Goal: Information Seeking & Learning: Learn about a topic

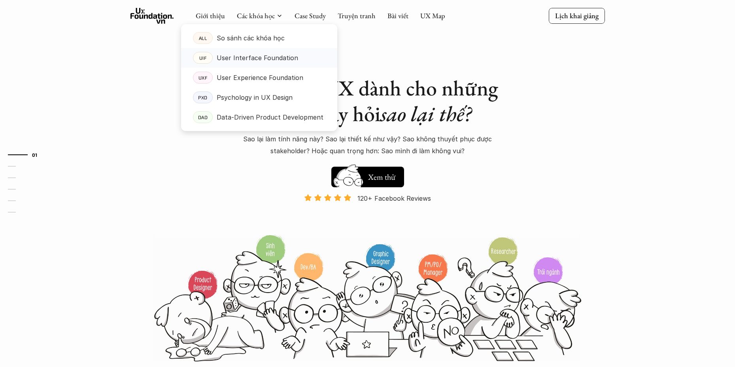
click at [263, 57] on p "User Interface Foundation" at bounding box center [257, 58] width 81 height 12
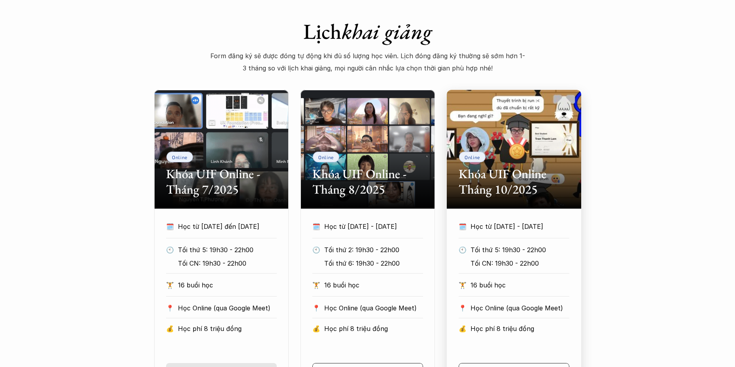
scroll to position [356, 0]
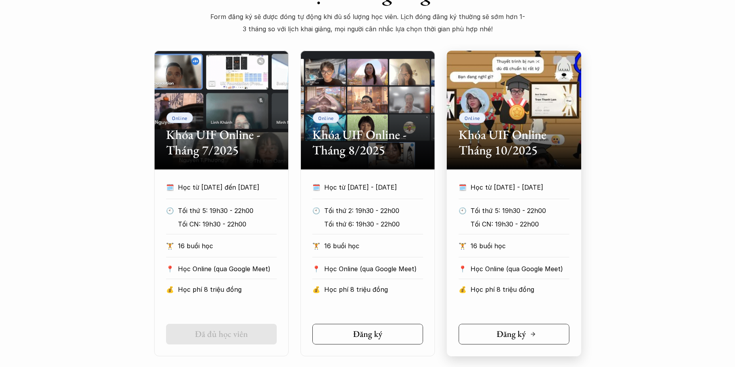
click at [530, 333] on icon at bounding box center [533, 334] width 6 height 6
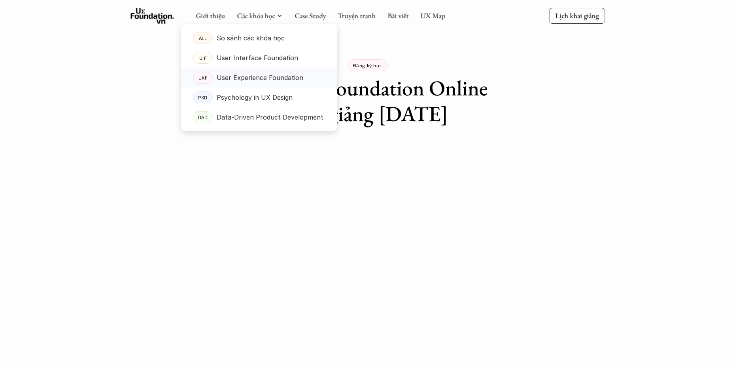
click at [253, 78] on p "User Experience Foundation" at bounding box center [260, 78] width 87 height 12
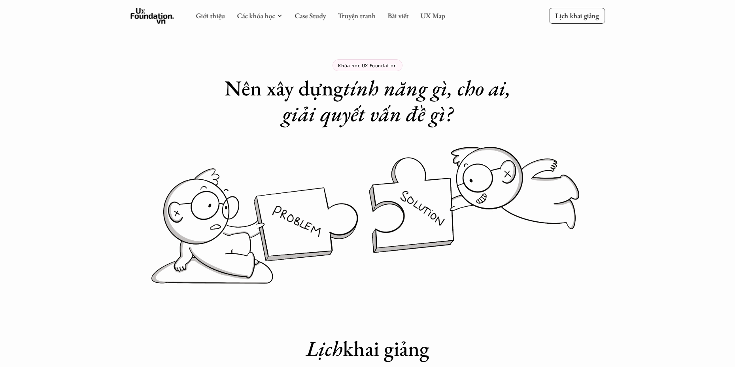
click at [166, 17] on use at bounding box center [151, 16] width 43 height 16
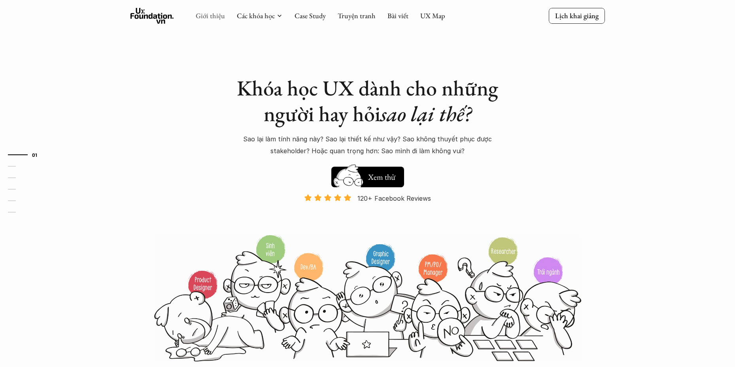
click at [210, 15] on link "Giới thiệu" at bounding box center [210, 15] width 29 height 9
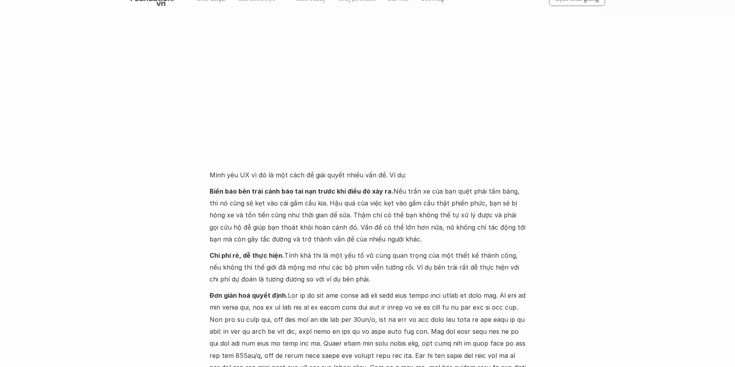
scroll to position [119, 0]
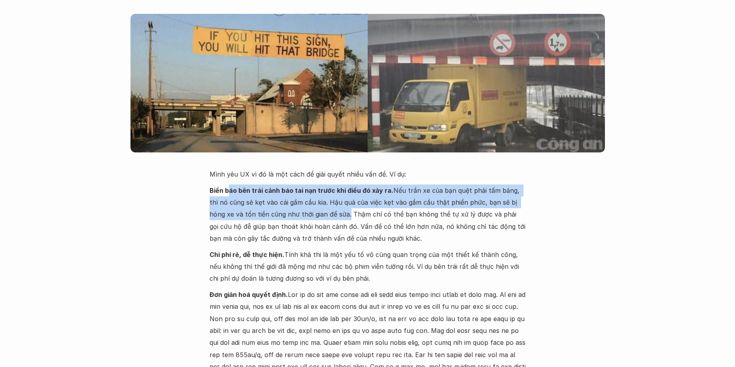
drag, startPoint x: 229, startPoint y: 183, endPoint x: 328, endPoint y: 213, distance: 104.1
click at [328, 213] on div "Mình yêu UX vì đó là một cách để giải quyết nhiều vấn đề. Ví dụ: Biển báo bên t…" at bounding box center [368, 310] width 316 height 284
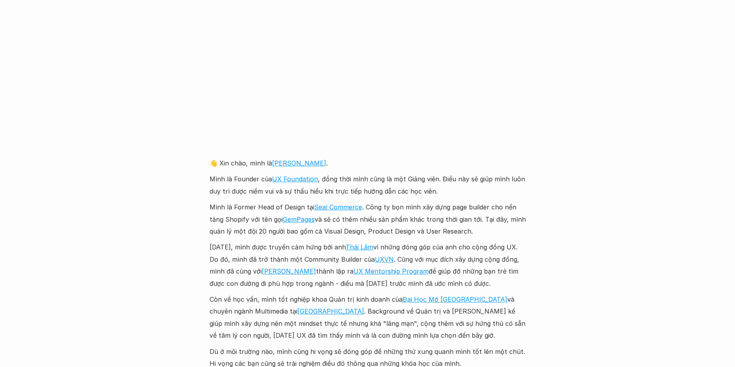
scroll to position [791, 0]
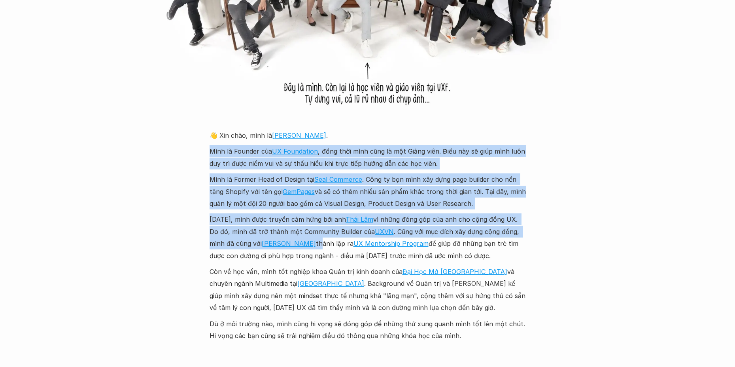
drag, startPoint x: 197, startPoint y: 149, endPoint x: 297, endPoint y: 258, distance: 148.3
click at [293, 251] on div "Giới thiệu Các khóa học Case Study Truyện tranh Bài viết UX Map Lịch khai giảng…" at bounding box center [367, 286] width 735 height 2154
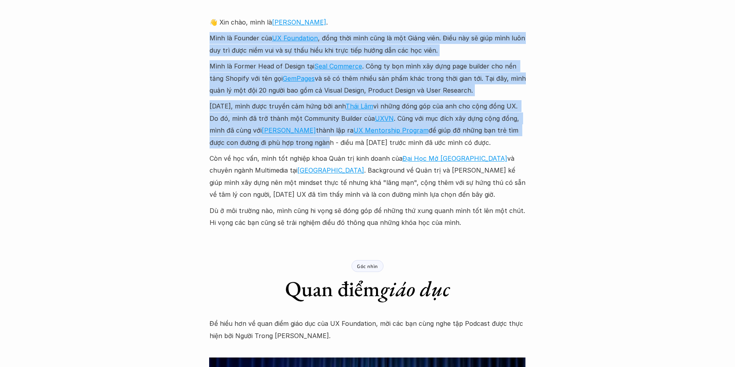
scroll to position [909, 0]
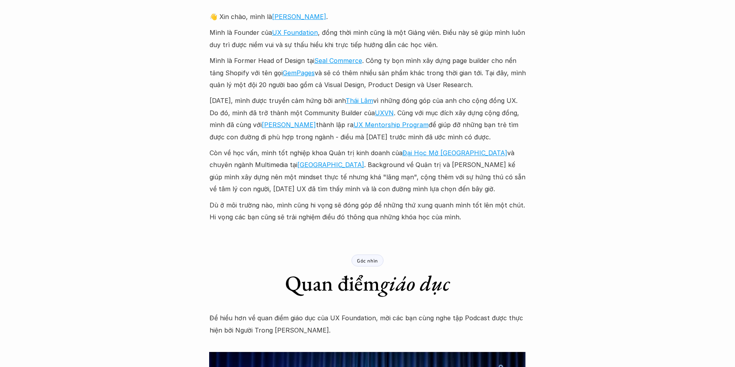
click at [210, 161] on p "Còn về học vấn, mình tốt nghiệp khoa Quản trị kinh doanh của Đại Học Mở Hà Nội …" at bounding box center [368, 171] width 316 height 48
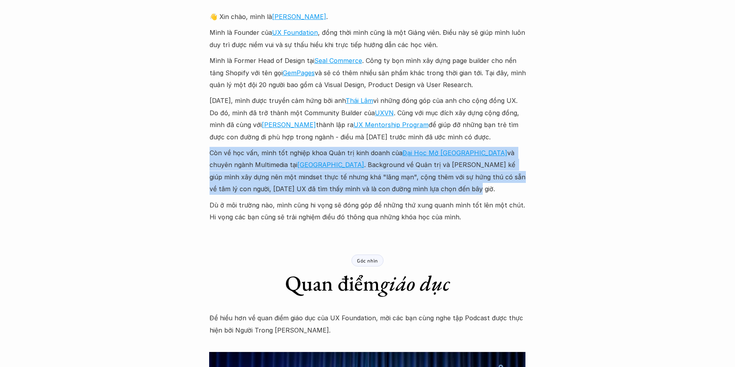
drag, startPoint x: 223, startPoint y: 154, endPoint x: 463, endPoint y: 190, distance: 242.6
click at [463, 190] on div "Giới thiệu Các khóa học Case Study Truyện tranh Bài viết UX Map Lịch khai giảng…" at bounding box center [367, 168] width 735 height 2154
click at [403, 188] on p "Còn về học vấn, mình tốt nghiệp khoa Quản trị kinh doanh của Đại Học Mở Hà Nội …" at bounding box center [368, 171] width 316 height 48
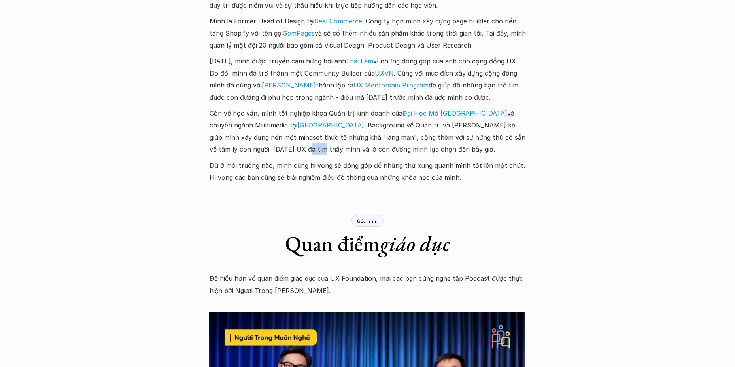
click at [241, 159] on div "Giới thiệu Các khóa học Case Study Truyện tranh Bài viết UX Map Lịch khai giảng…" at bounding box center [367, 128] width 735 height 2154
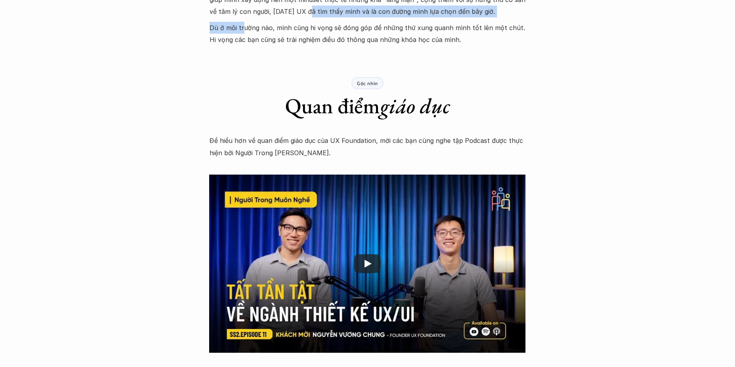
scroll to position [1107, 0]
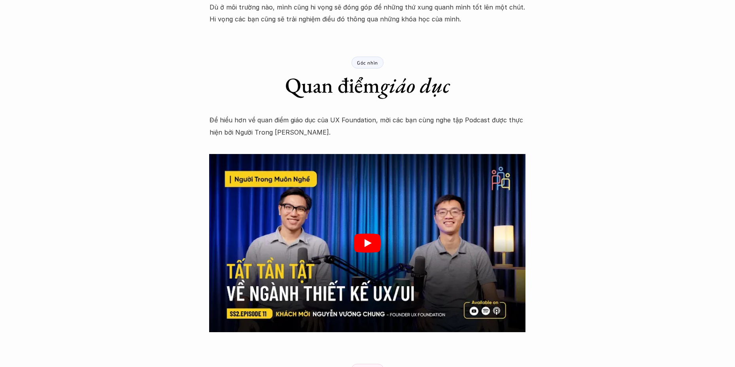
click at [382, 248] on div at bounding box center [367, 243] width 316 height 178
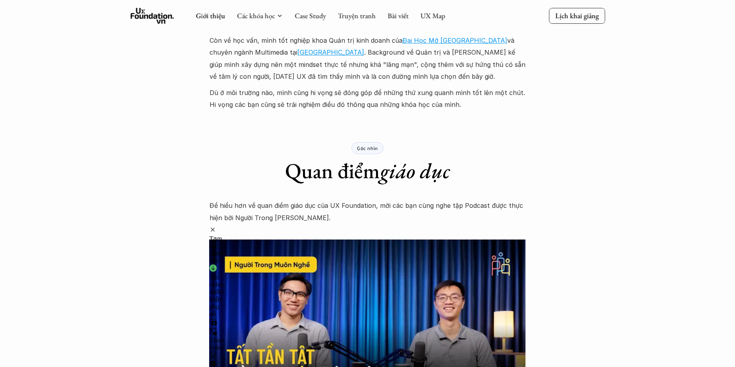
scroll to position [988, 0]
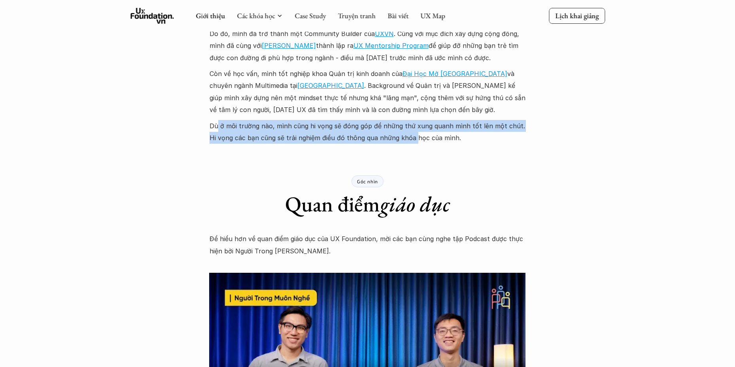
drag, startPoint x: 217, startPoint y: 120, endPoint x: 405, endPoint y: 150, distance: 189.8
click at [405, 150] on div "Giới thiệu Các khóa học Case Study Truyện tranh Bài viết UX Map Lịch khai giảng…" at bounding box center [367, 89] width 735 height 2154
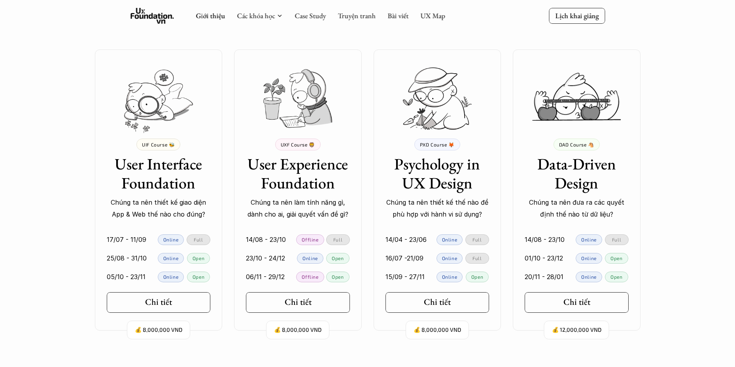
scroll to position [1581, 0]
